Goal: Information Seeking & Learning: Learn about a topic

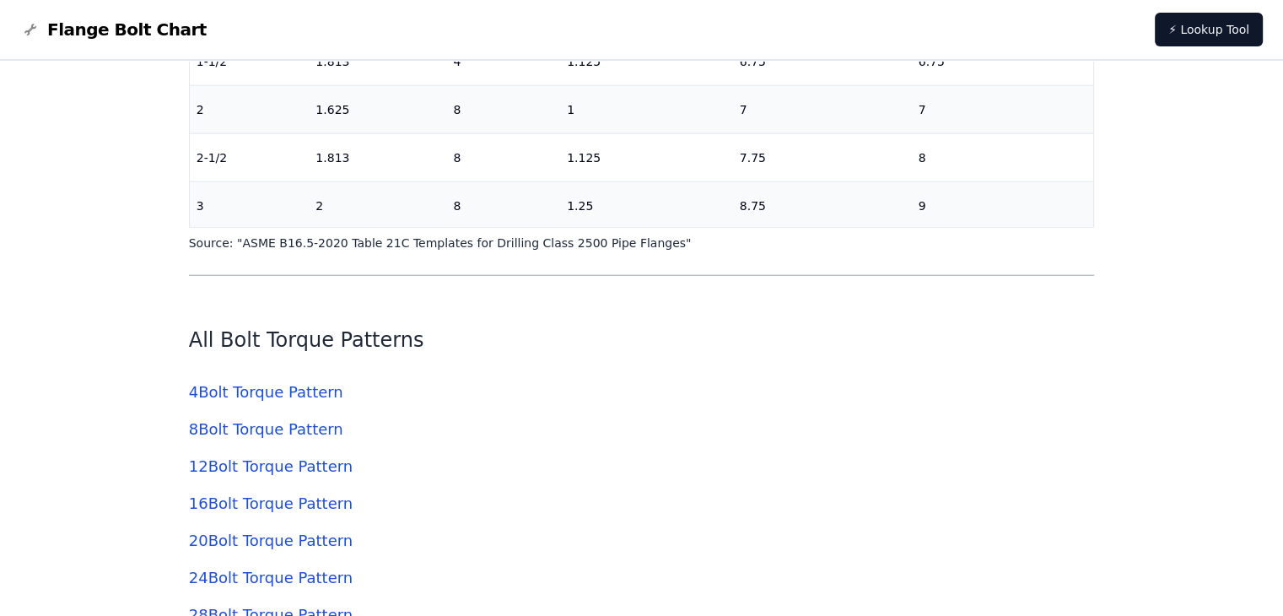
scroll to position [4132, 0]
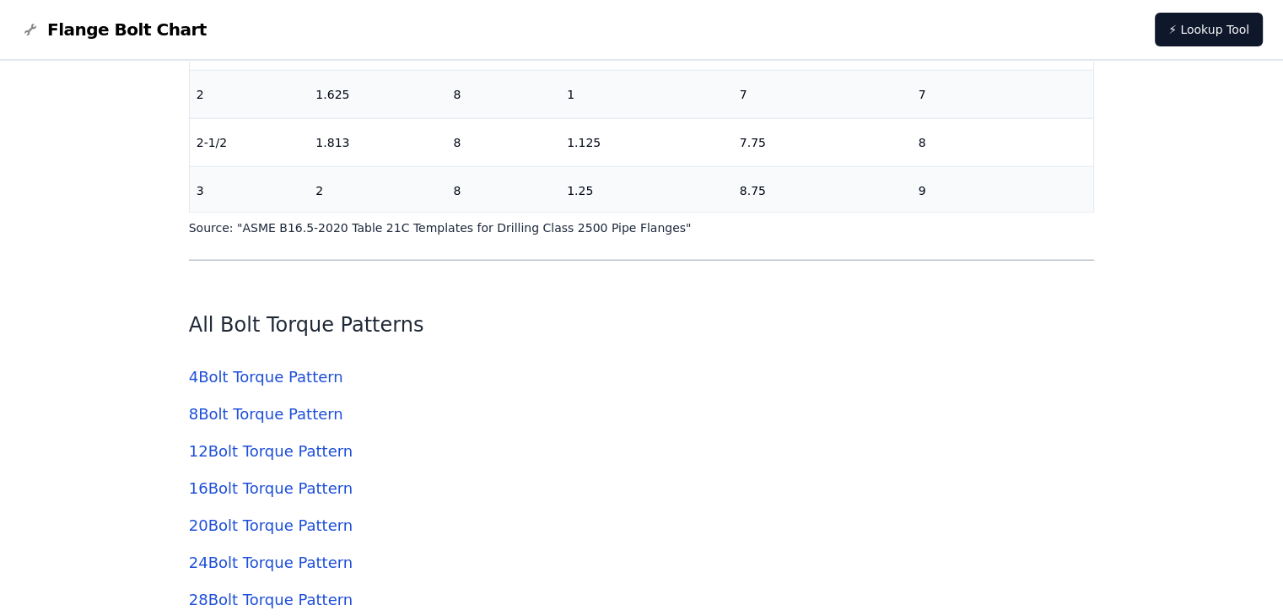
click at [245, 368] on link "4 Bolt Torque Pattern" at bounding box center [266, 377] width 154 height 18
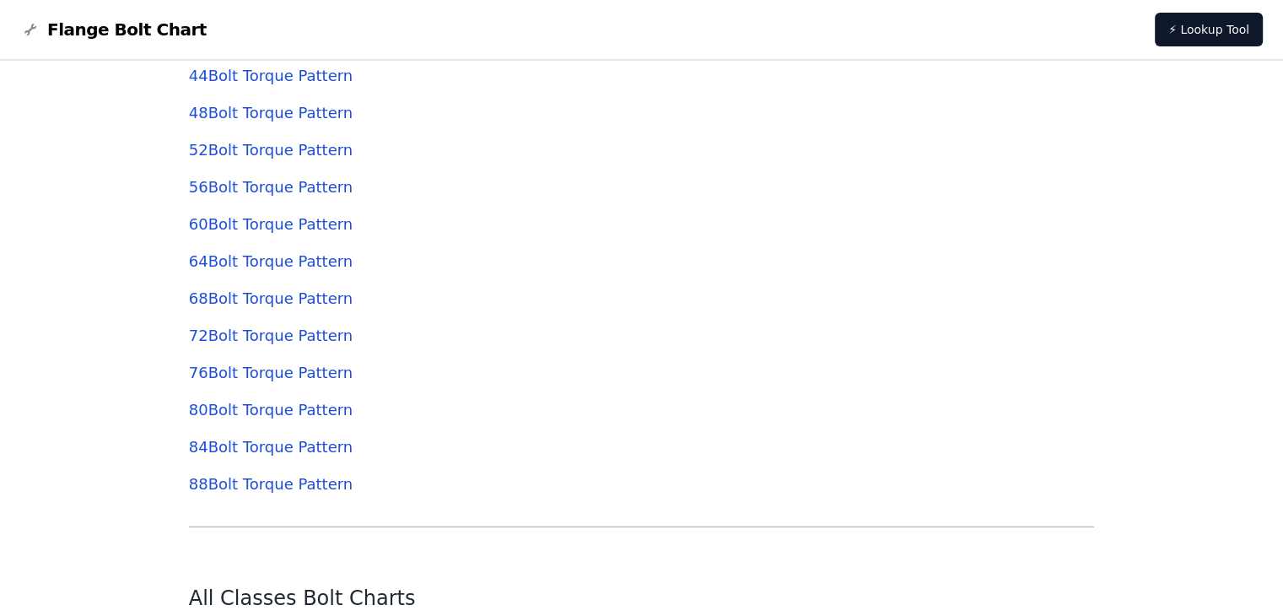
scroll to position [4807, 0]
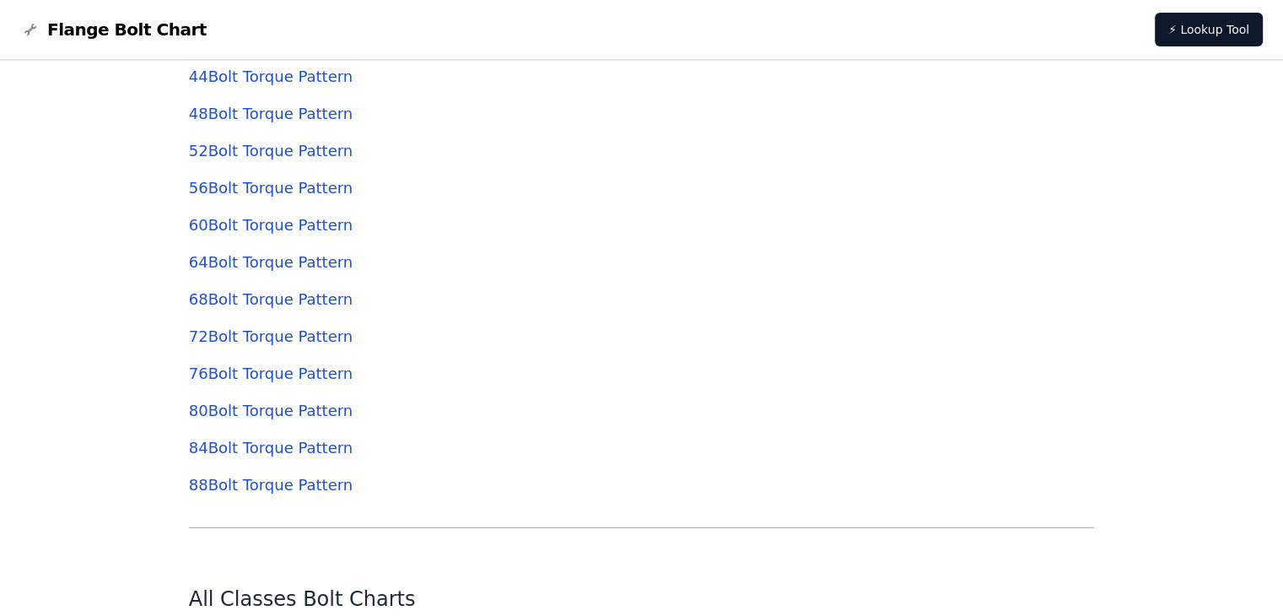
scroll to position [4807, 0]
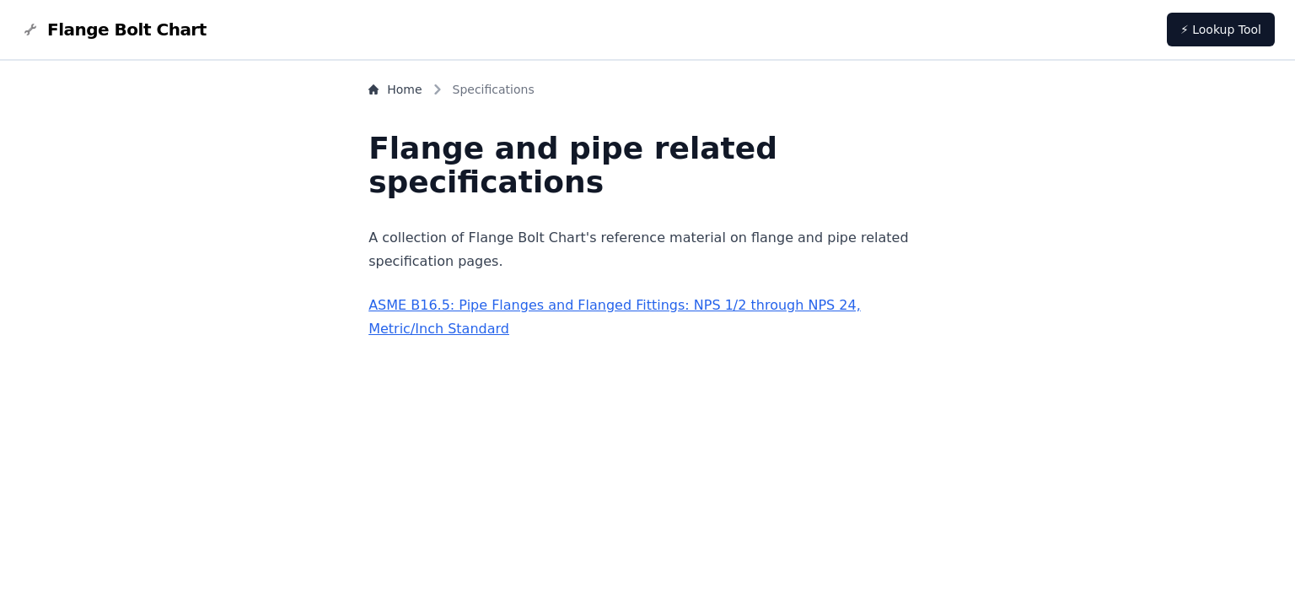
click at [490, 297] on link "ASME B16.5: Pipe Flanges and Flanged Fittings: NPS 1/2 through NPS 24, Metric/I…" at bounding box center [615, 317] width 492 height 40
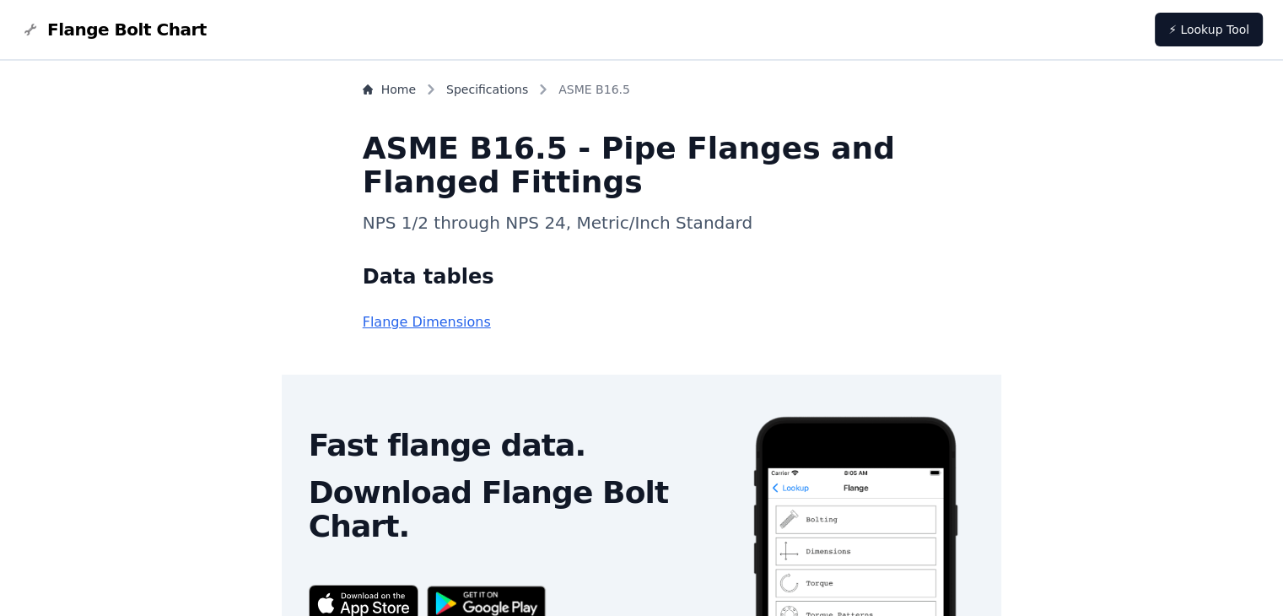
click at [491, 314] on link "Flange Dimensions" at bounding box center [427, 322] width 128 height 16
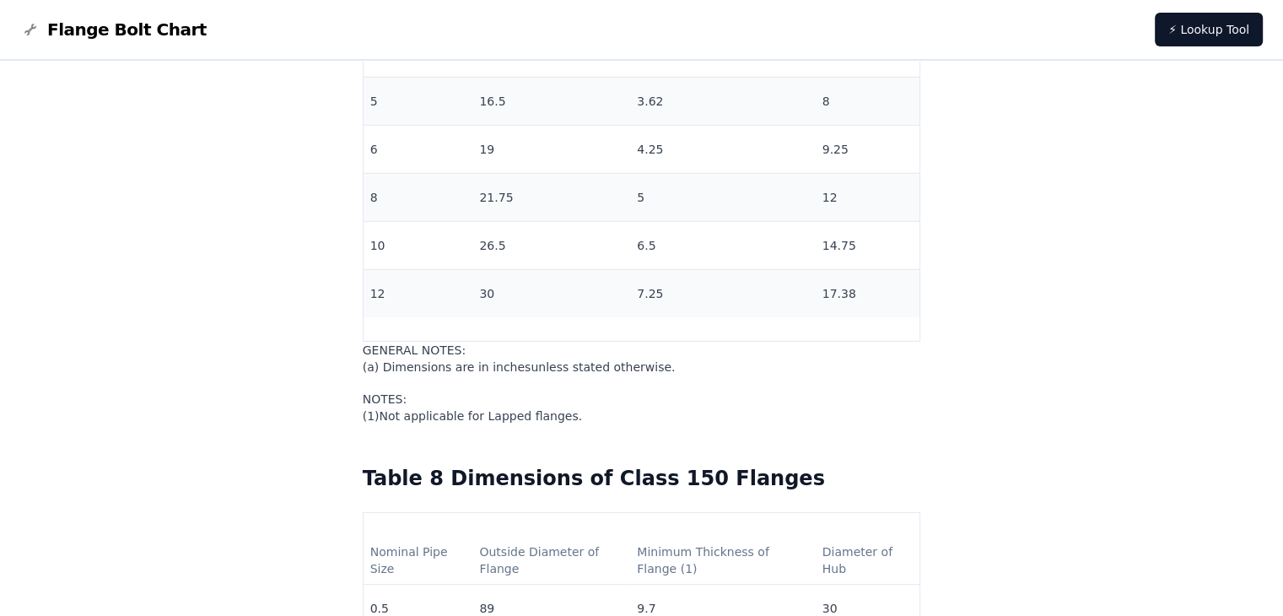
scroll to position [18297, 0]
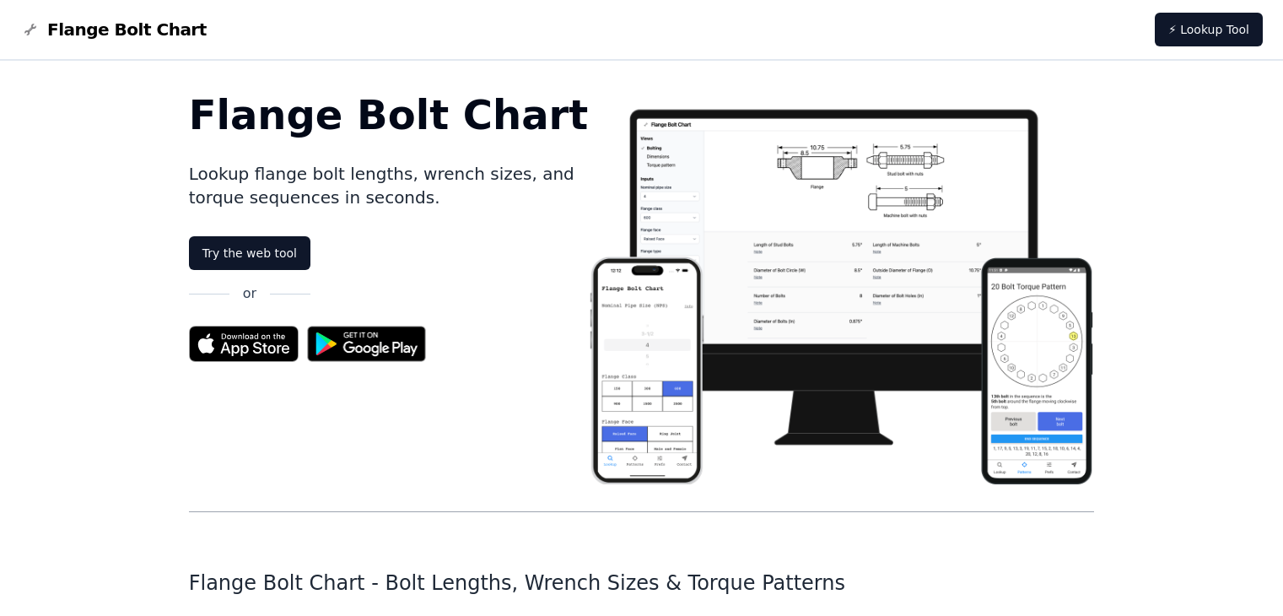
scroll to position [4807, 0]
